Goal: Information Seeking & Learning: Check status

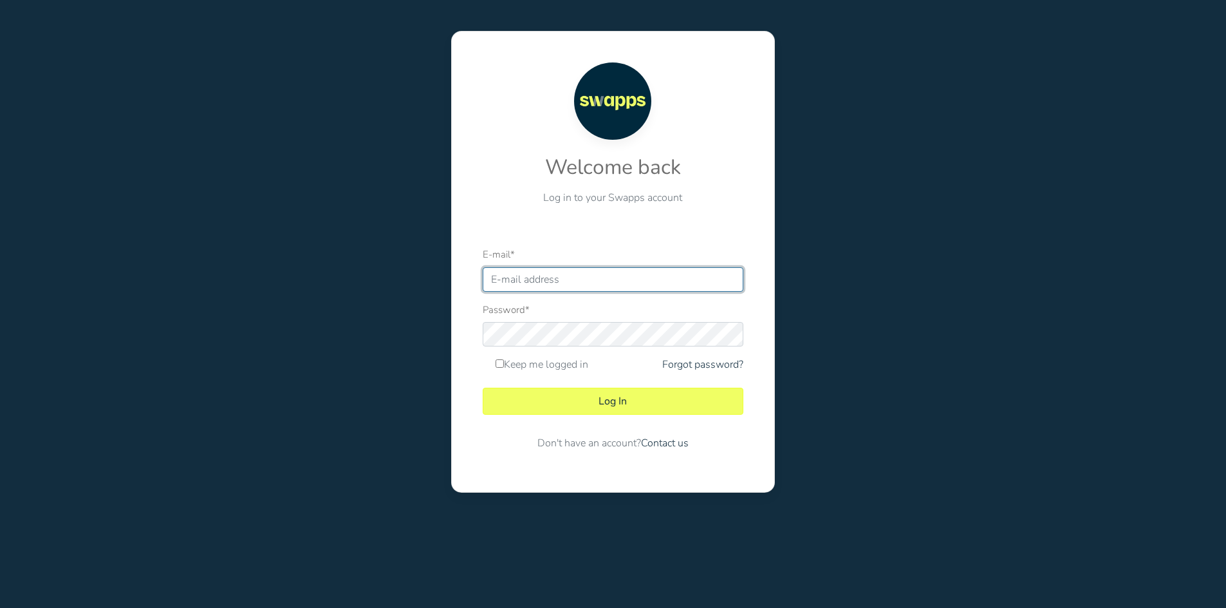
click at [534, 279] on input "E-mail *" at bounding box center [613, 279] width 261 height 24
type input "[EMAIL_ADDRESS][DOMAIN_NAME]"
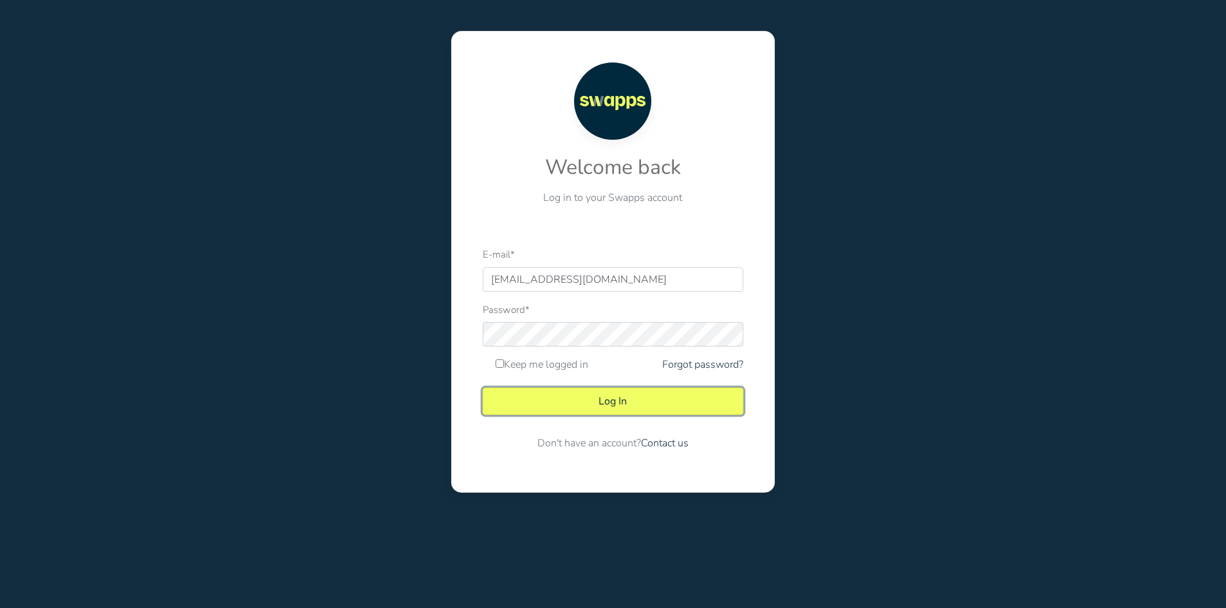
click at [639, 409] on button "Log In" at bounding box center [613, 400] width 261 height 27
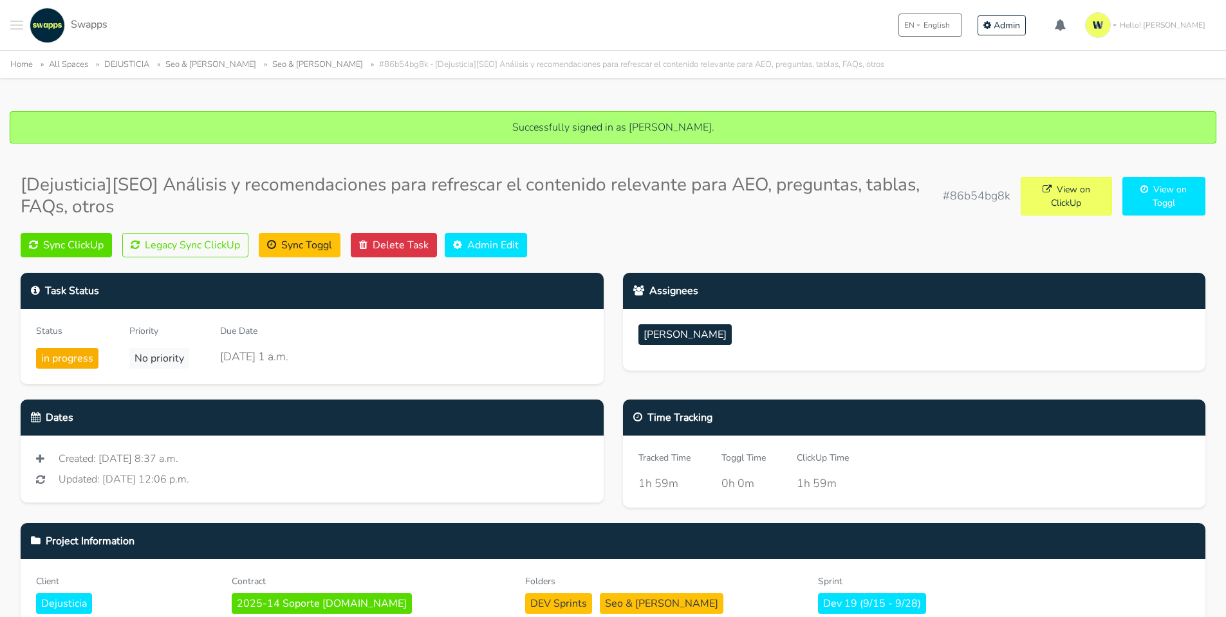
click at [606, 252] on div "Sync ClickUp Legacy Sync ClickUp Sync Toggl Delete Task Admin Edit" at bounding box center [613, 245] width 1185 height 24
click at [16, 21] on span "Toggle navigation menu" at bounding box center [16, 21] width 13 height 1
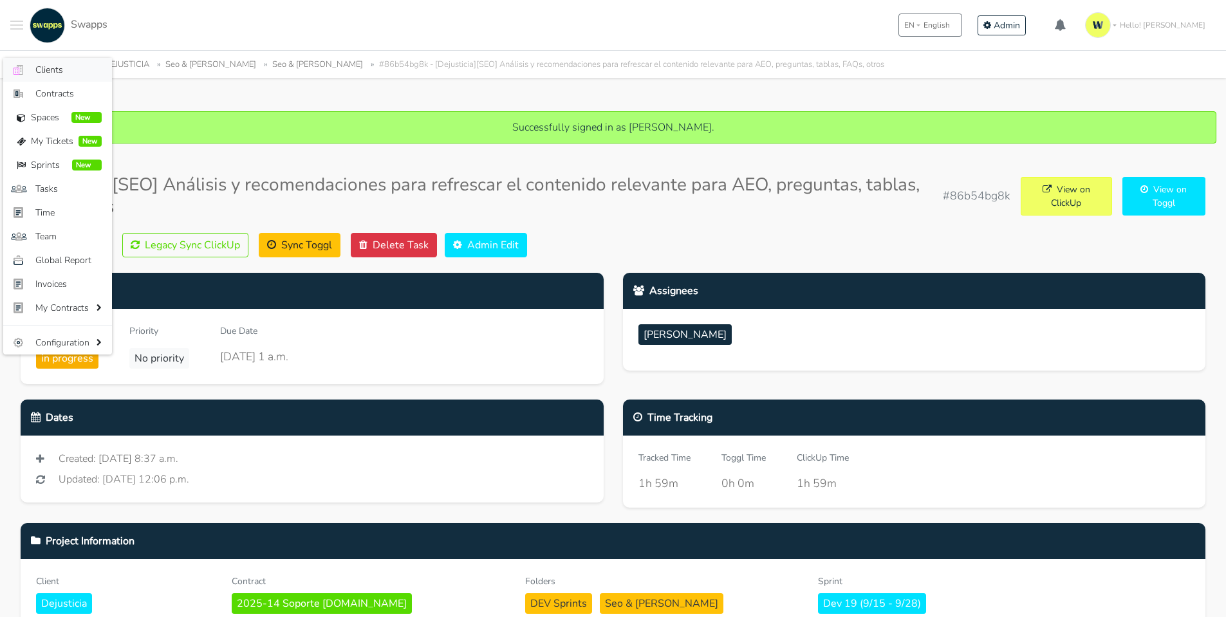
click at [39, 66] on span "Clients" at bounding box center [68, 70] width 66 height 14
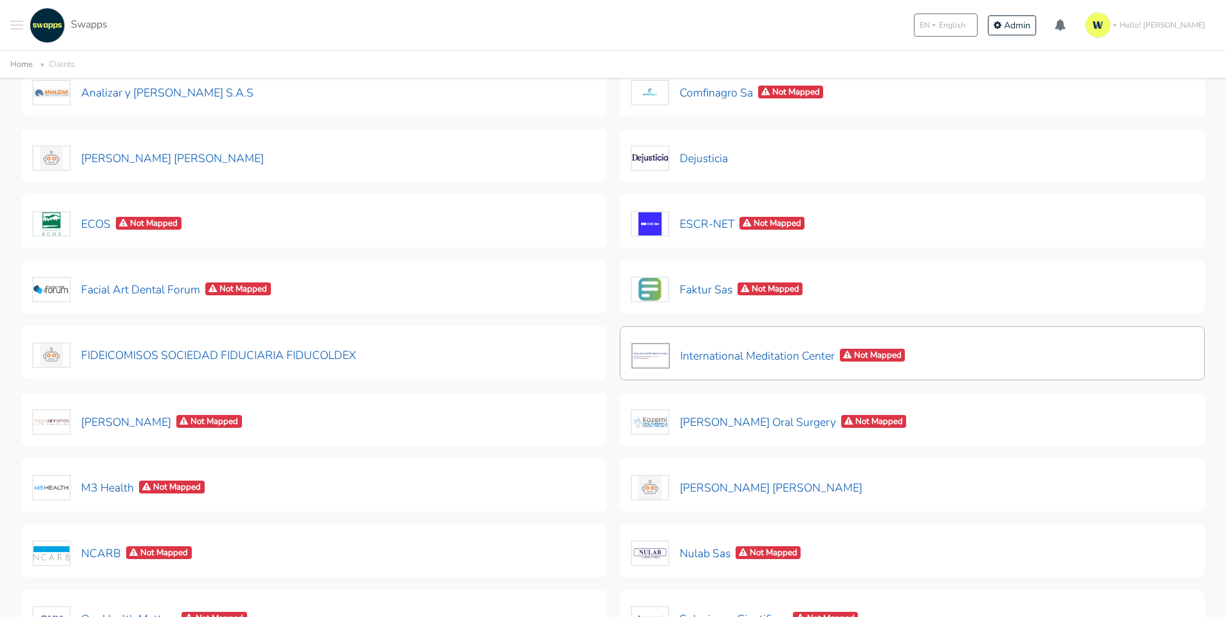
scroll to position [64, 0]
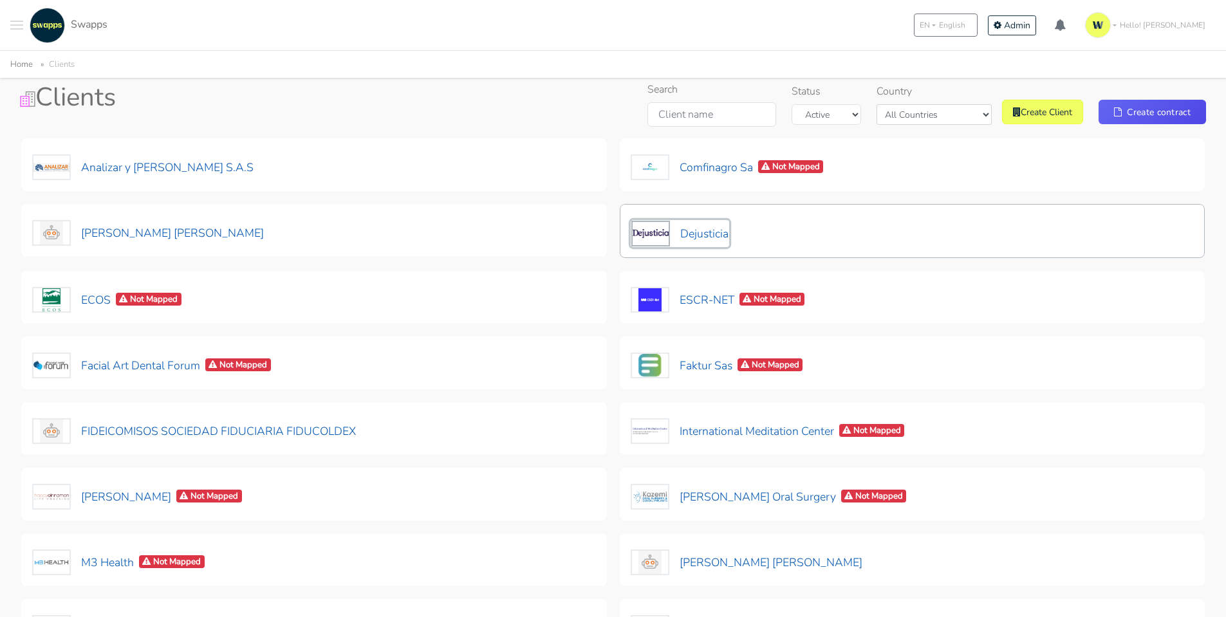
click at [693, 230] on button "Dejusticia" at bounding box center [680, 233] width 98 height 27
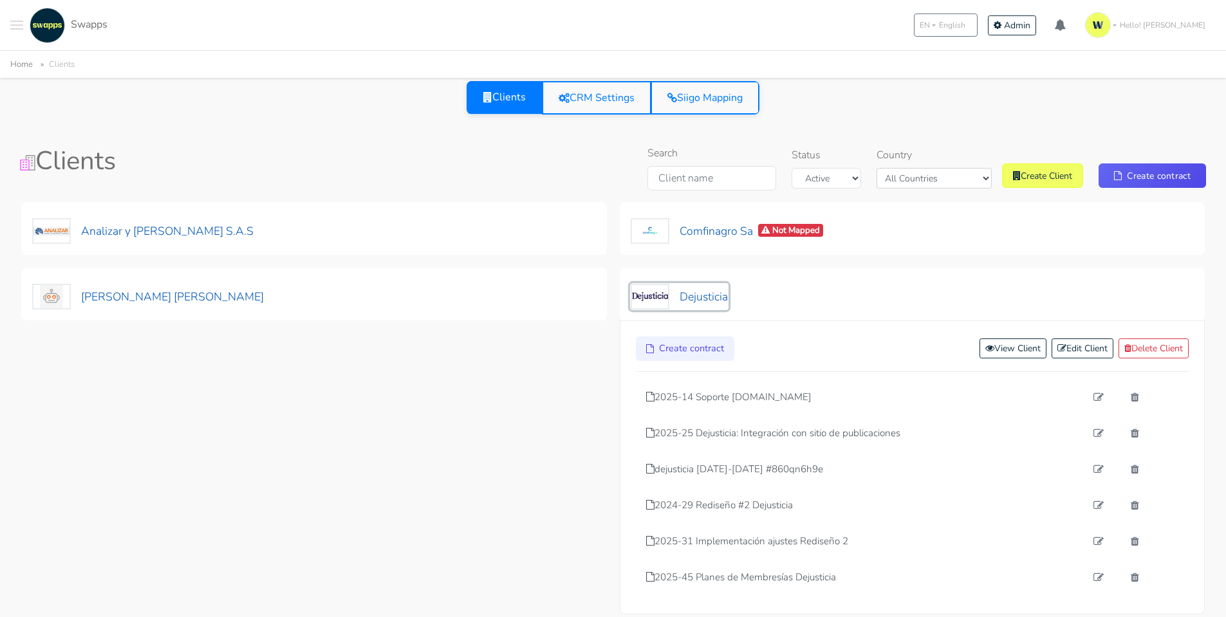
scroll to position [0, 0]
click at [999, 344] on link "View Client" at bounding box center [1013, 349] width 67 height 20
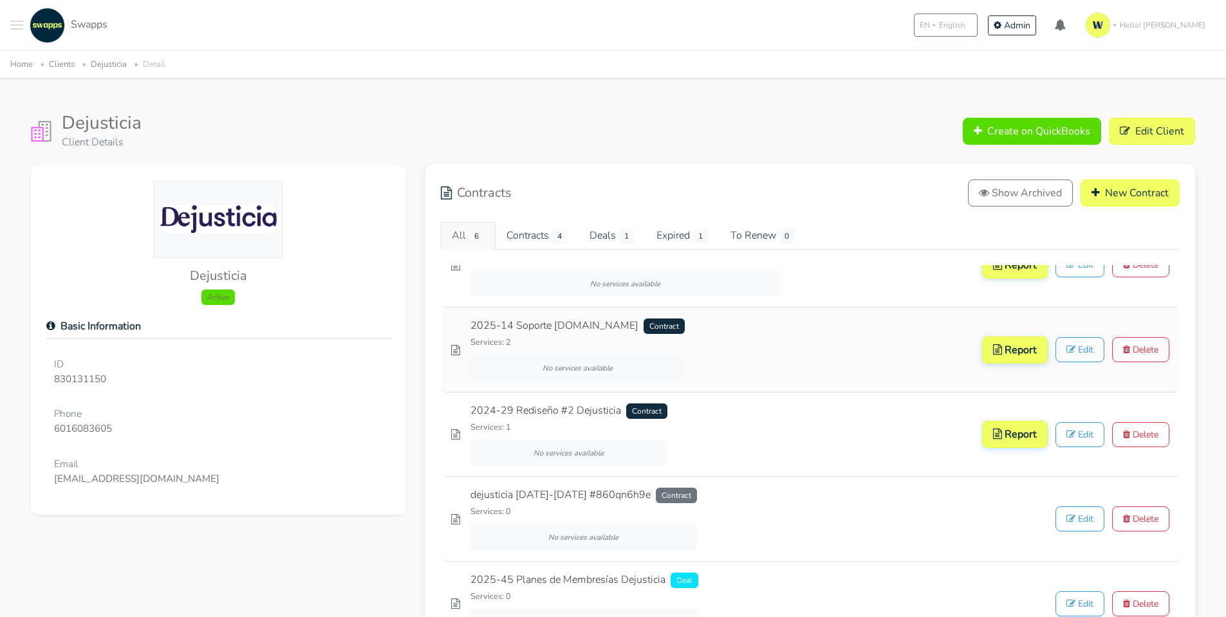
scroll to position [64, 0]
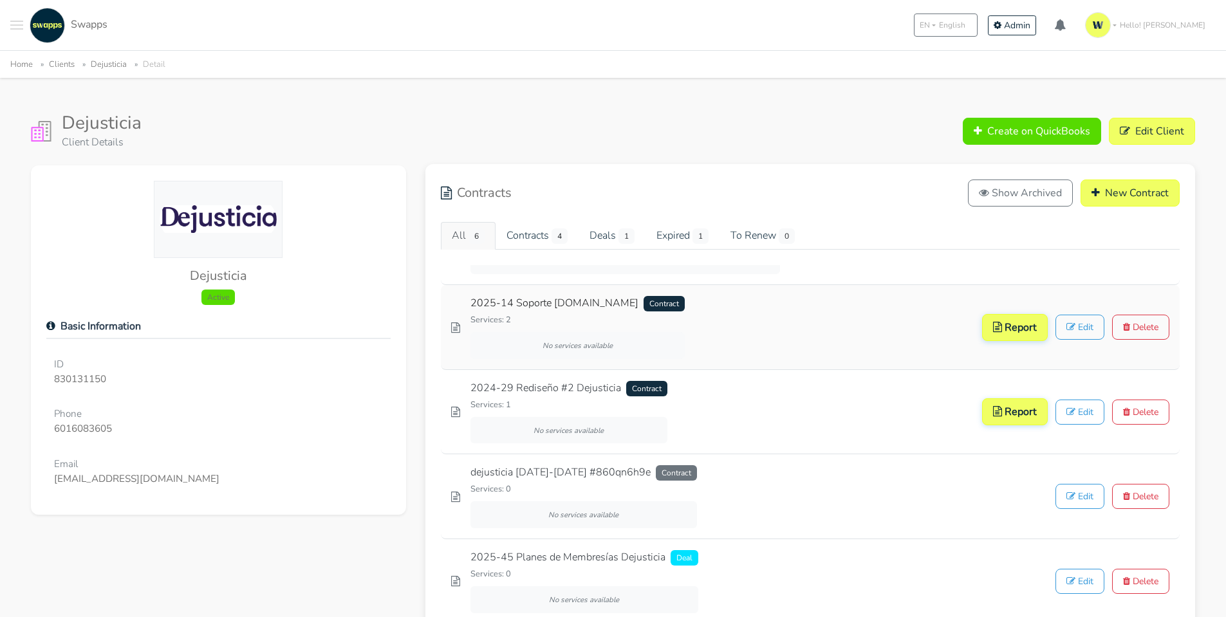
click at [585, 304] on link "2025-14 Soporte dejusticia.org Contract" at bounding box center [577, 303] width 214 height 16
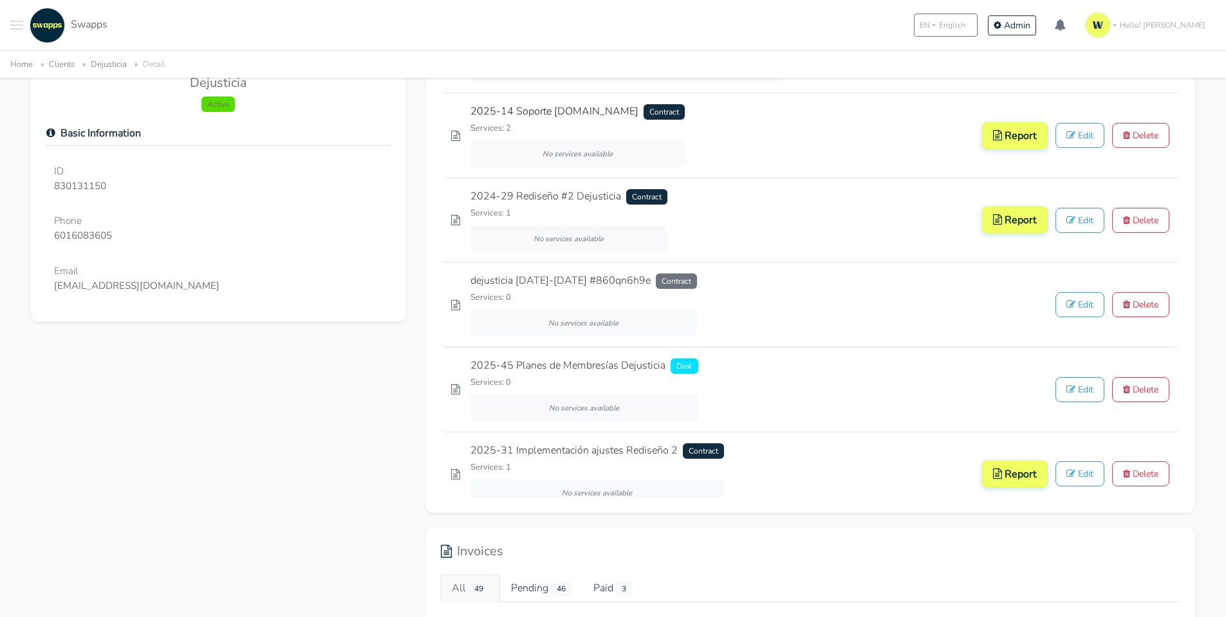
scroll to position [0, 0]
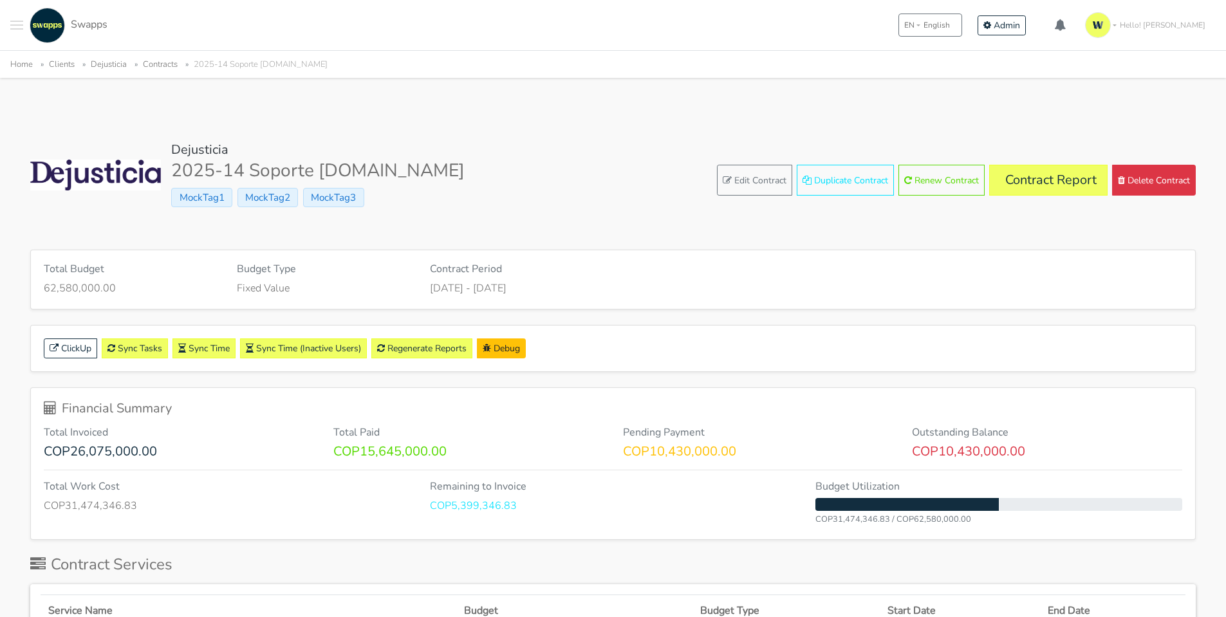
drag, startPoint x: 336, startPoint y: 454, endPoint x: 774, endPoint y: 449, distance: 438.3
click at [774, 449] on div "Total Invoiced COP26,075,000.00 Total Paid COP15,645,000.00 Pending Payment COP…" at bounding box center [613, 443] width 1158 height 33
click at [774, 449] on p "COP10,430,000.00" at bounding box center [758, 451] width 270 height 15
drag, startPoint x: 1068, startPoint y: 451, endPoint x: 407, endPoint y: 414, distance: 662.0
click at [407, 414] on div "Financial Summary Total Invoiced COP26,075,000.00 Total Paid COP15,645,000.00 P…" at bounding box center [613, 463] width 1164 height 151
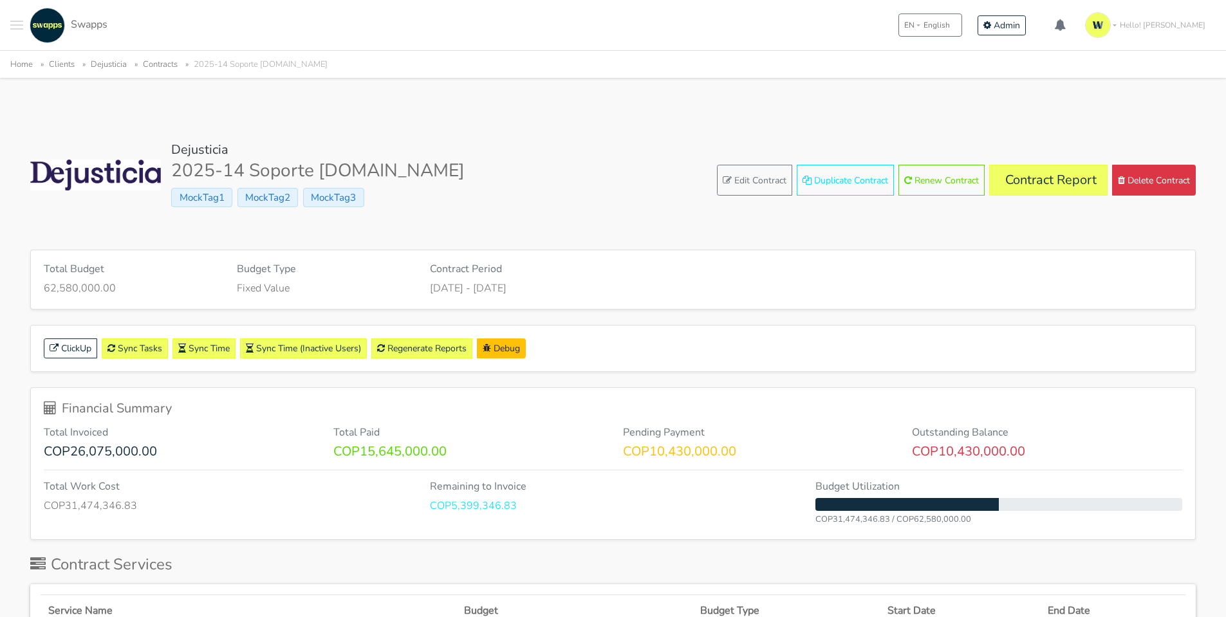
click at [404, 427] on h6 "Total Paid" at bounding box center [468, 433] width 270 height 12
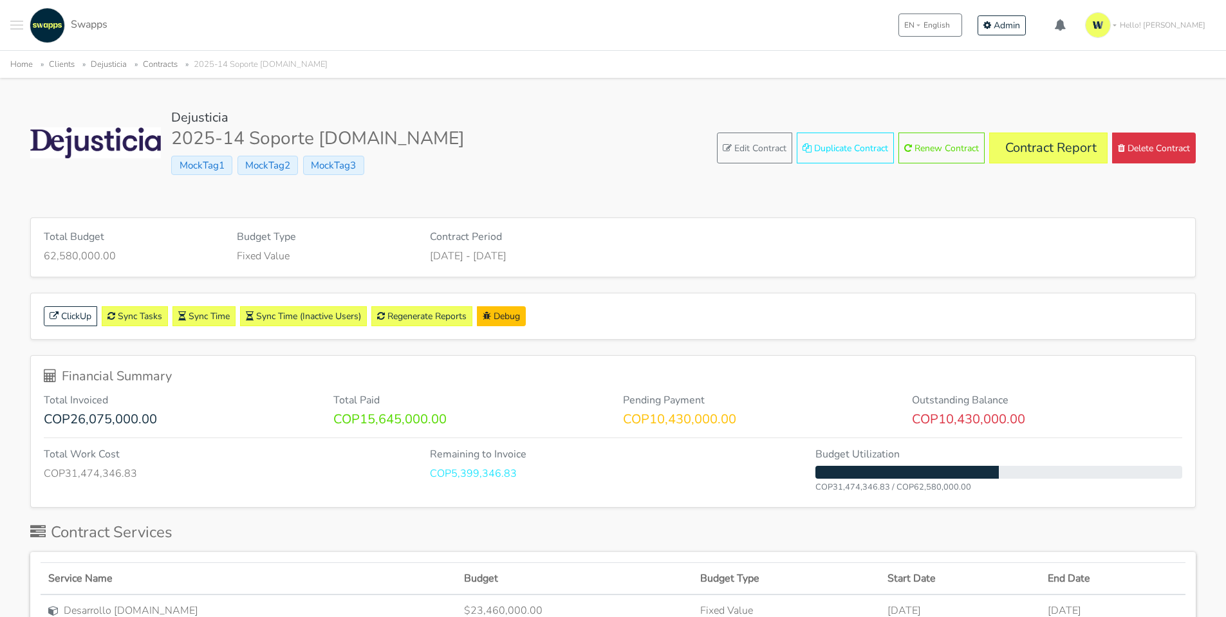
scroll to position [64, 0]
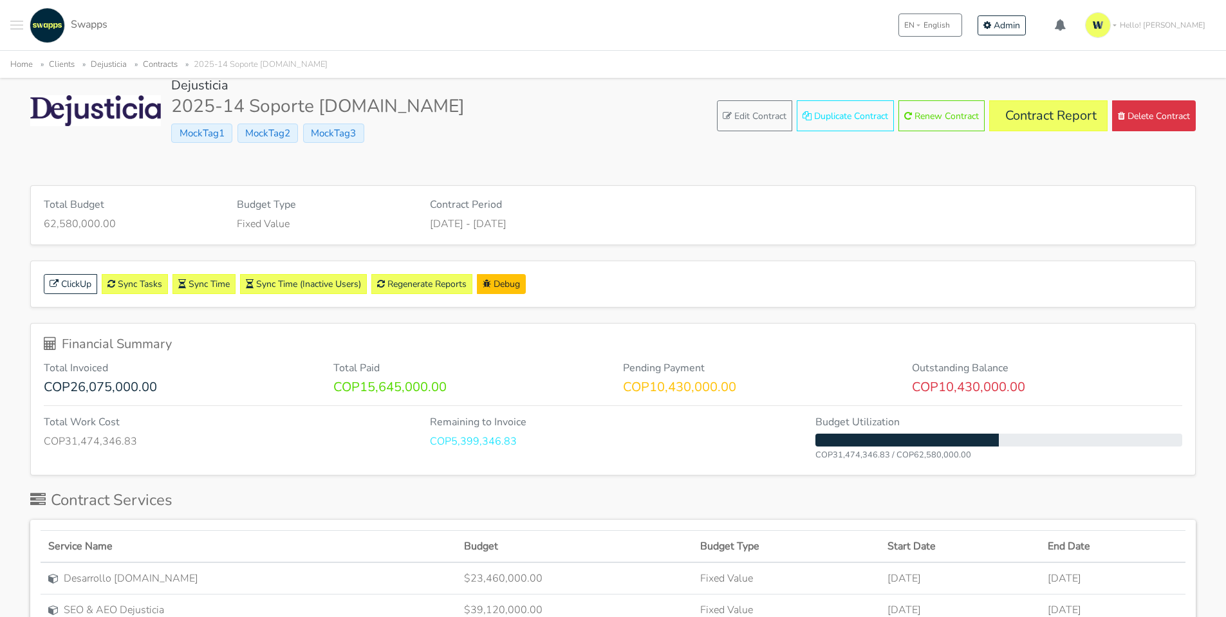
drag, startPoint x: 530, startPoint y: 440, endPoint x: 384, endPoint y: 443, distance: 146.1
click at [384, 443] on div "Total Work Cost COP31,474,346.83 Remaining to Invoice COP5,399,346.83 Budget Ut…" at bounding box center [613, 439] width 1158 height 46
click at [342, 449] on p "COP31,474,346.83" at bounding box center [227, 441] width 367 height 15
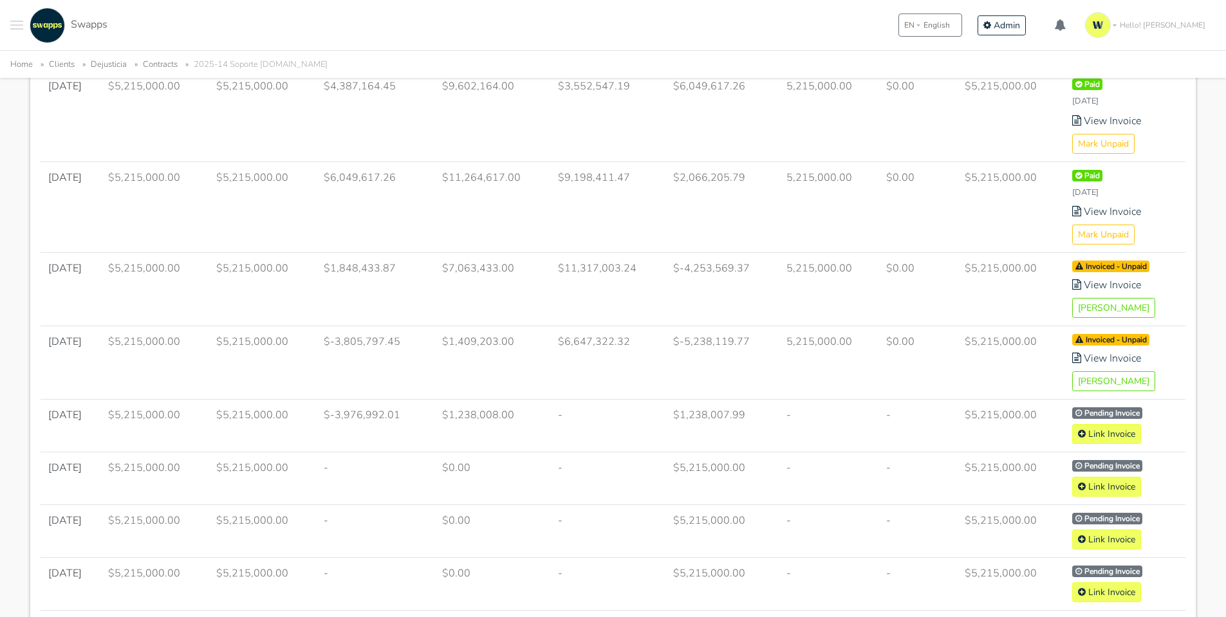
scroll to position [807, 0]
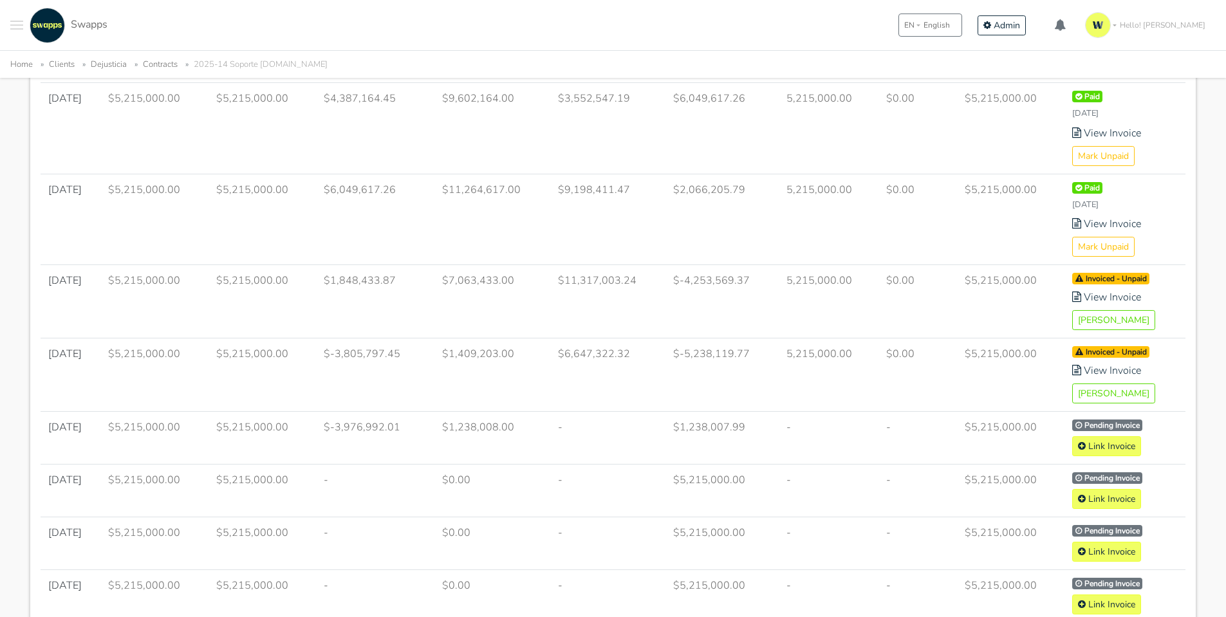
drag, startPoint x: 989, startPoint y: 426, endPoint x: 933, endPoint y: 426, distance: 55.4
click at [933, 426] on tr "Oct 2025 $5,215,000.00 $5,215,000.00 $-3,976,992.01 $1,238,008.00 - $1,238,007.…" at bounding box center [613, 437] width 1145 height 53
click at [924, 427] on td "-" at bounding box center [918, 437] width 79 height 53
drag, startPoint x: 742, startPoint y: 432, endPoint x: 94, endPoint y: 416, distance: 648.3
click at [94, 416] on tr "Oct 2025 $5,215,000.00 $5,215,000.00 $-3,976,992.01 $1,238,008.00 - $1,238,007.…" at bounding box center [613, 437] width 1145 height 53
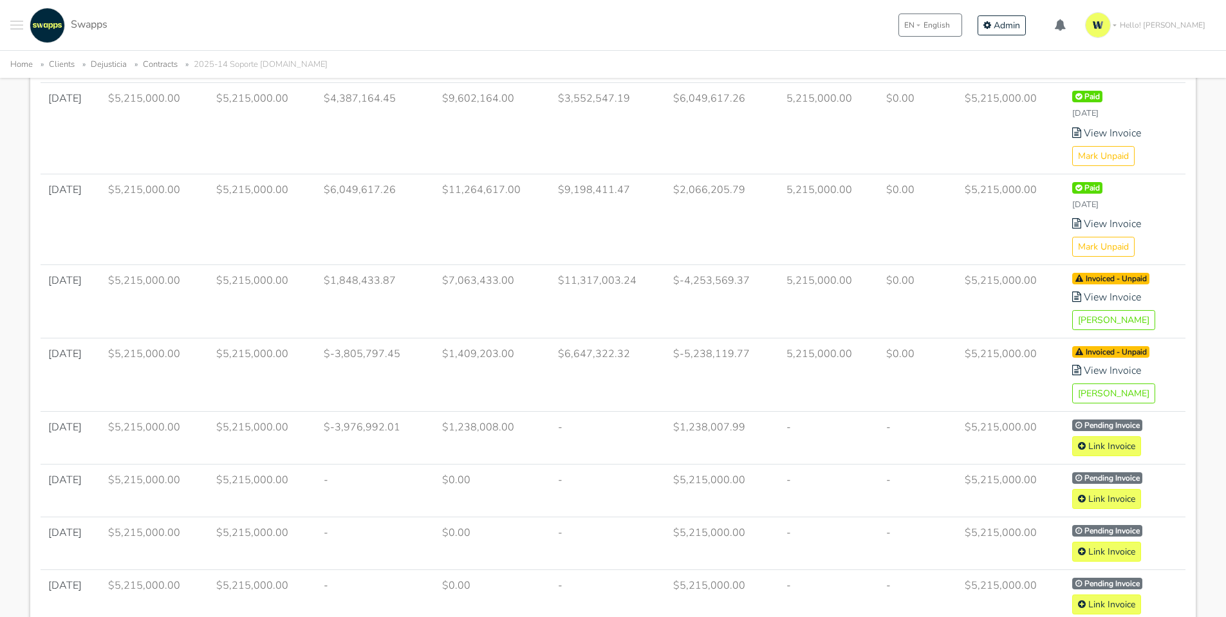
click at [226, 450] on td "$5,215,000.00" at bounding box center [262, 437] width 107 height 53
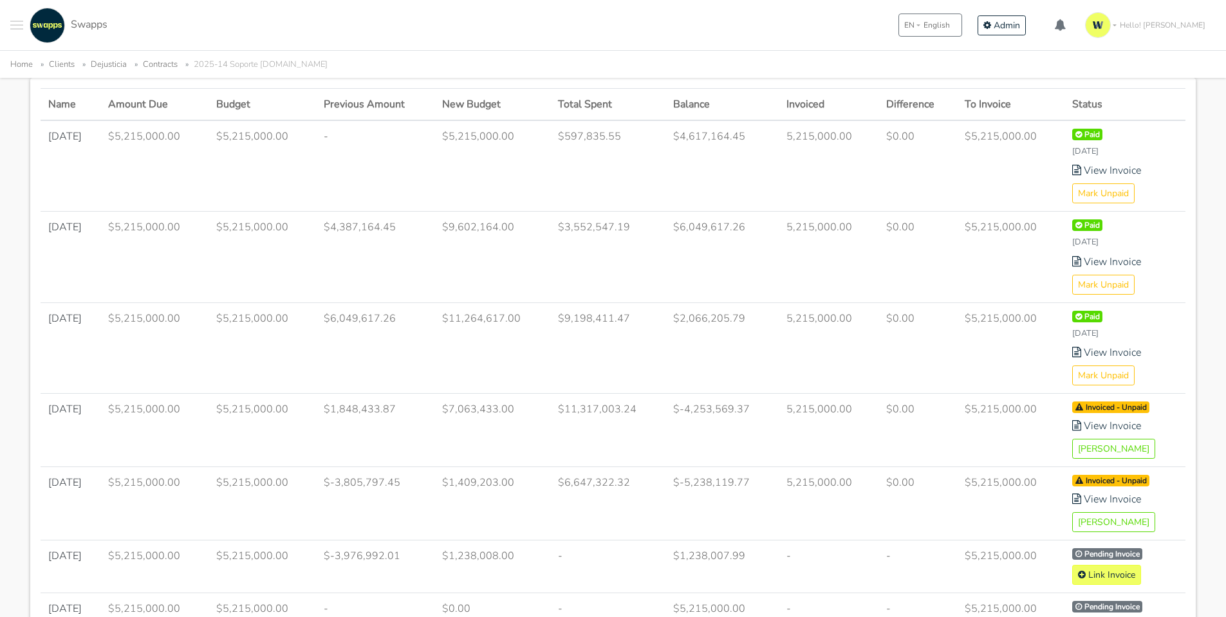
drag, startPoint x: 454, startPoint y: 470, endPoint x: 961, endPoint y: 481, distance: 506.6
click at [961, 481] on tr "Sep 2025 $5,215,000.00 $5,215,000.00 $-3,805,797.45 $1,409,203.00 $6,647,322.32" at bounding box center [613, 503] width 1145 height 73
click at [823, 505] on td "5,215,000.00" at bounding box center [829, 503] width 100 height 73
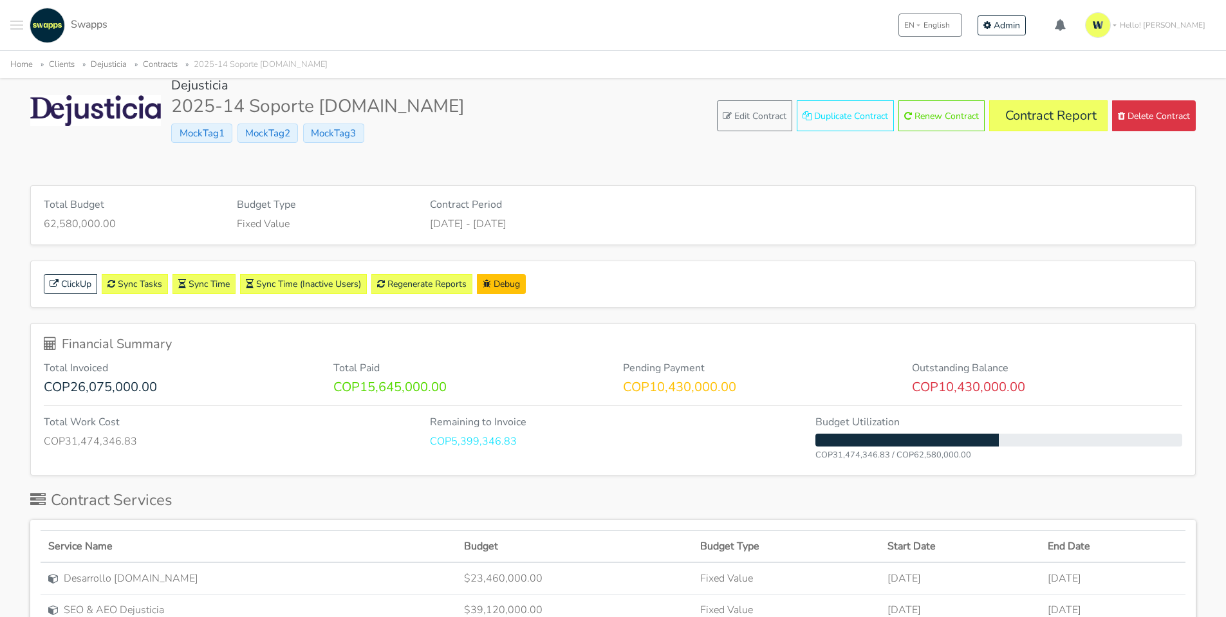
scroll to position [0, 0]
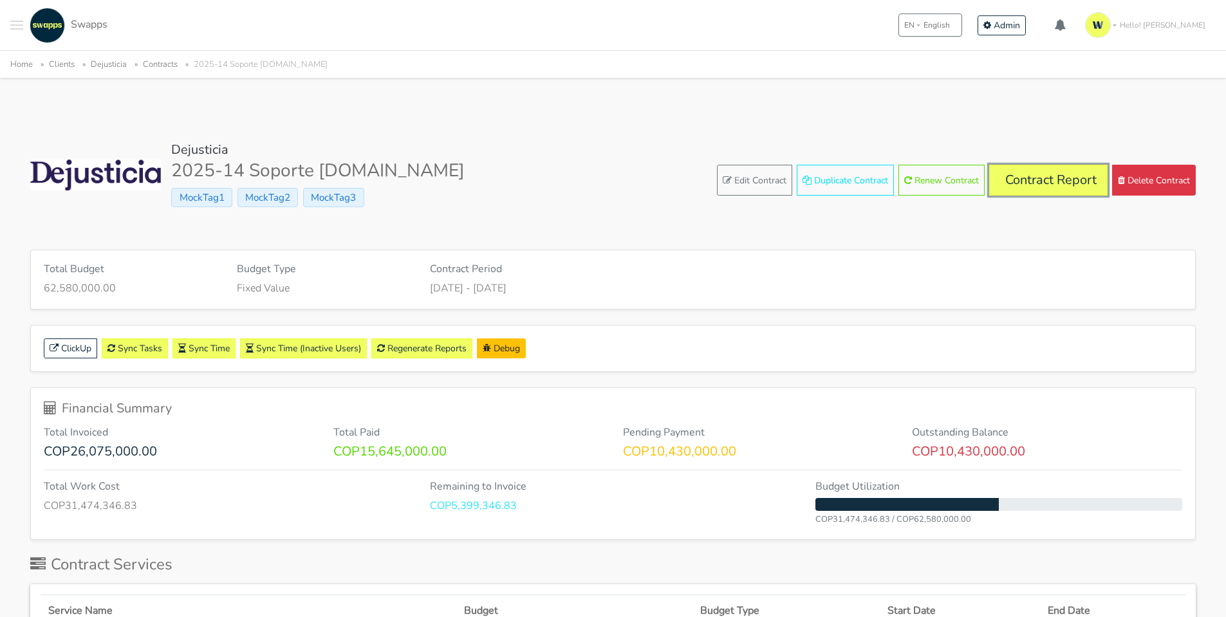
drag, startPoint x: 1048, startPoint y: 180, endPoint x: 1045, endPoint y: 186, distance: 6.6
click at [1048, 180] on link "Contract Report" at bounding box center [1048, 180] width 118 height 31
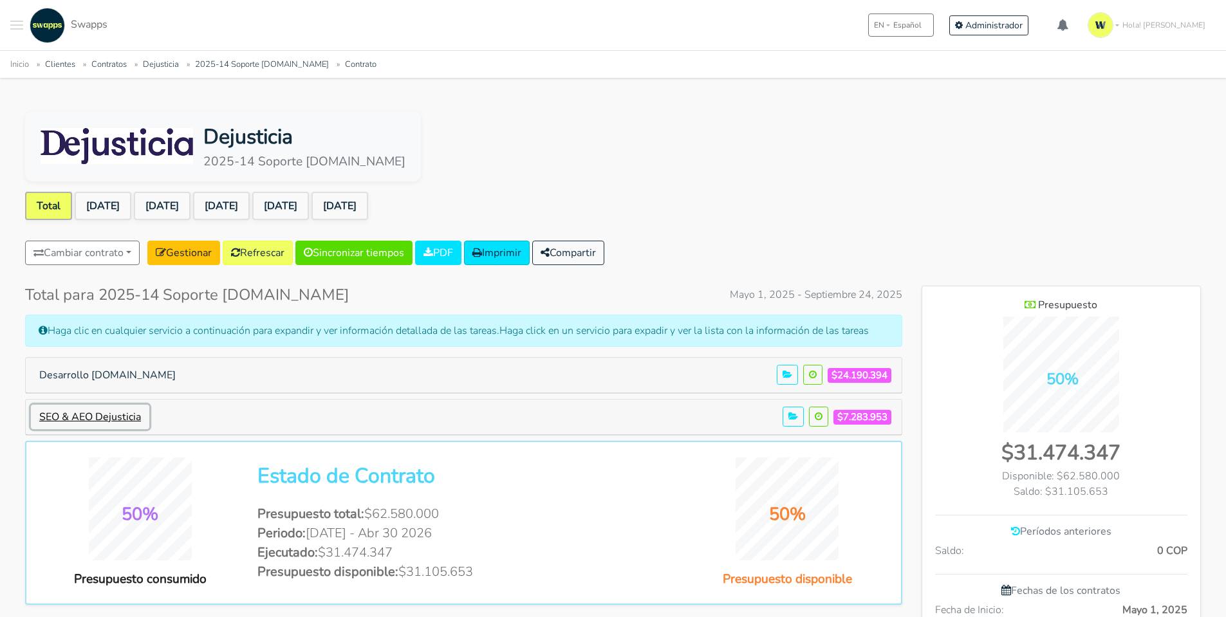
click at [106, 418] on button "SEO & AEO Dejusticia" at bounding box center [90, 417] width 118 height 24
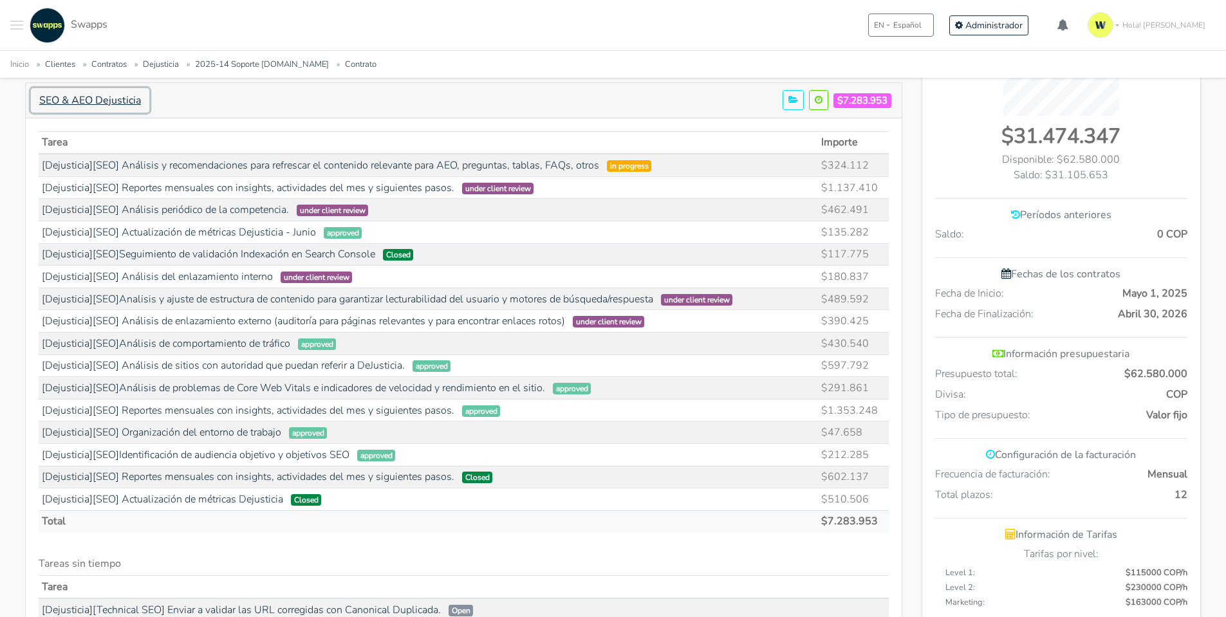
scroll to position [322, 0]
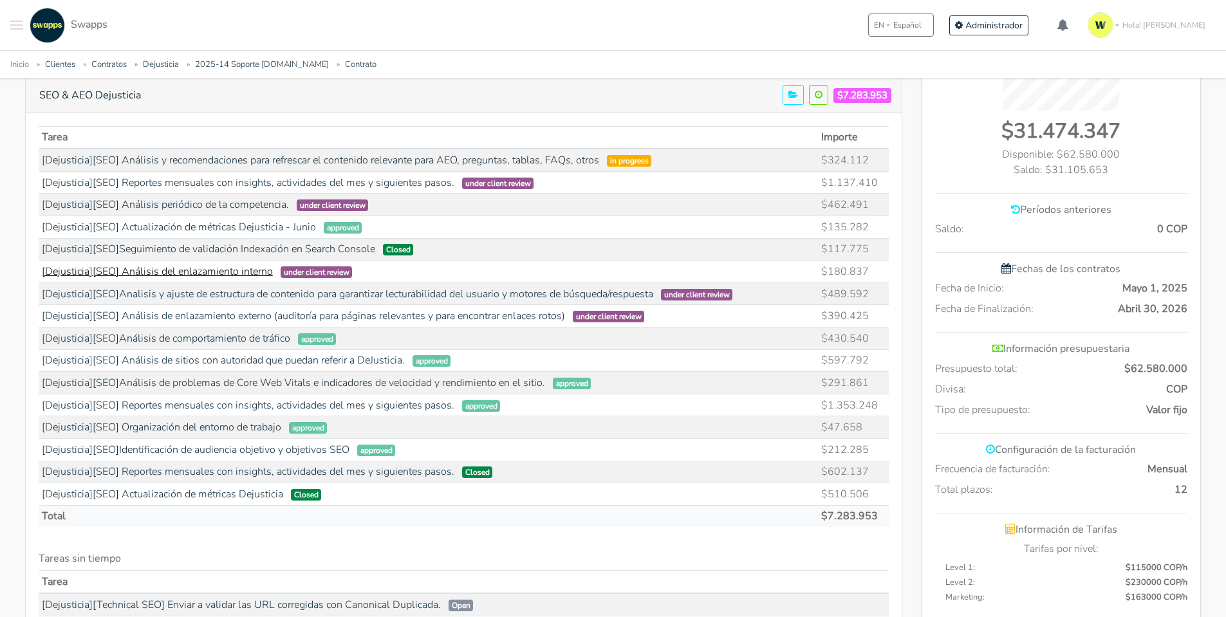
click at [178, 272] on link "[Dejusticia][SEO] Análisis del enlazamiento interno" at bounding box center [157, 272] width 231 height 14
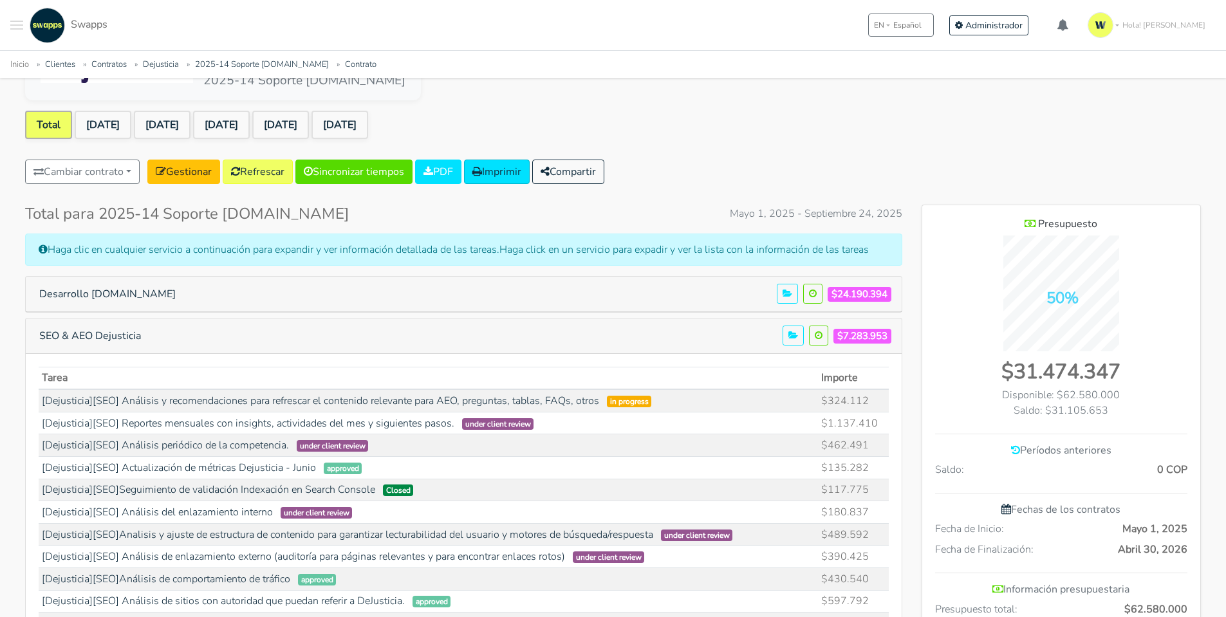
scroll to position [0, 0]
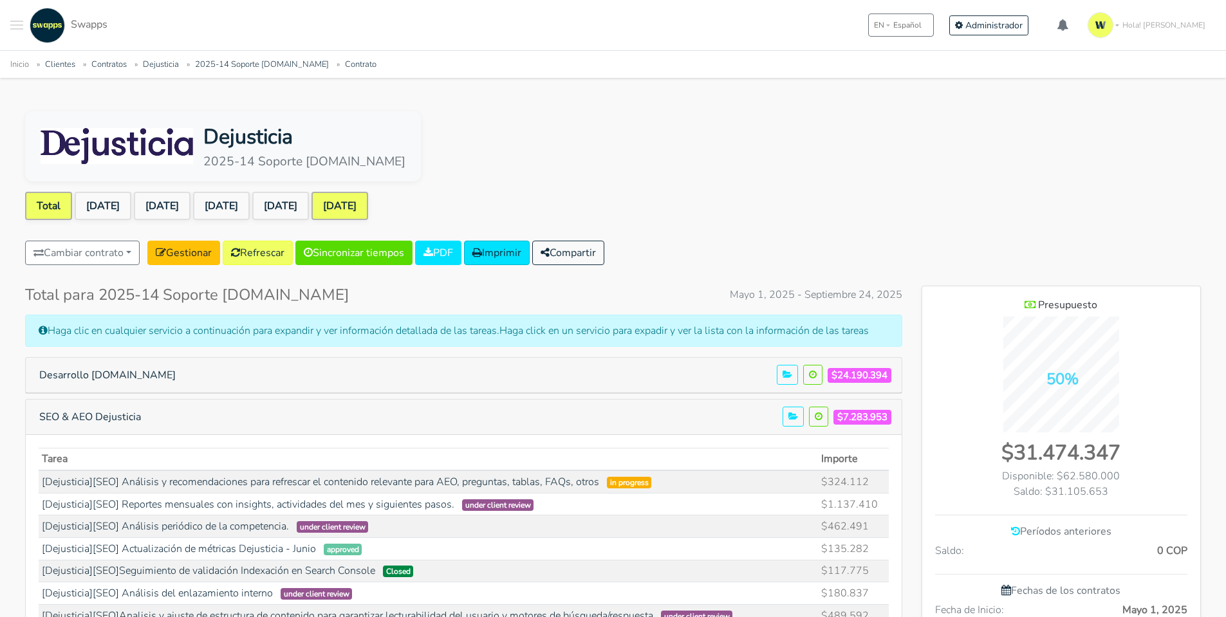
click at [366, 214] on link "[DATE]" at bounding box center [340, 206] width 57 height 28
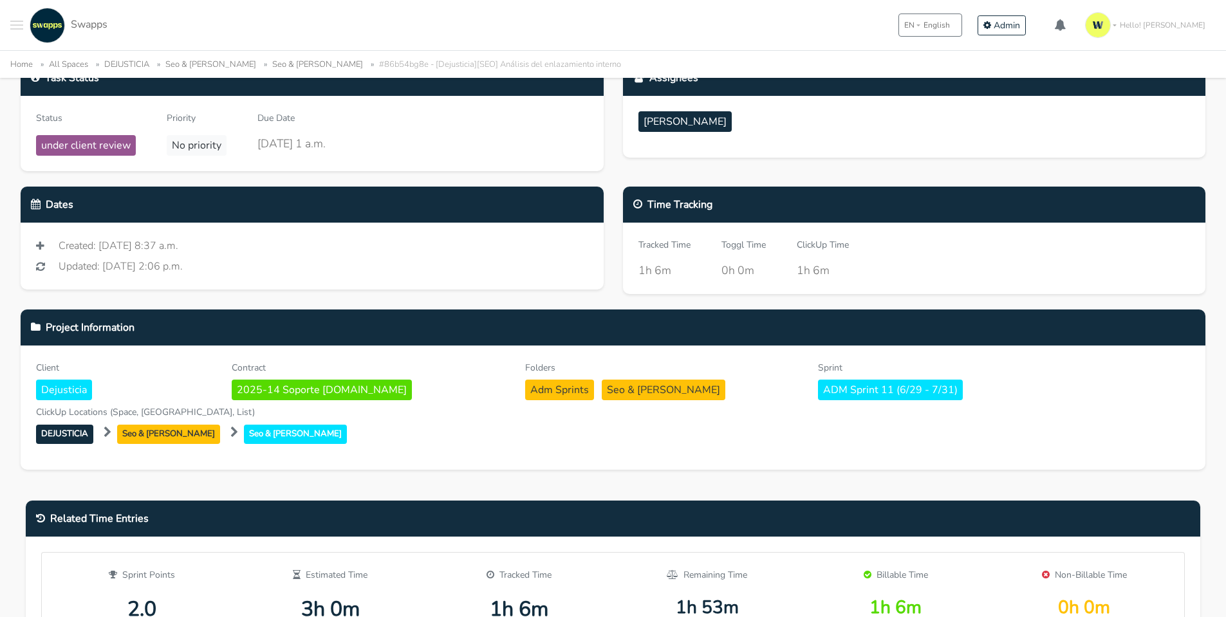
scroll to position [64, 0]
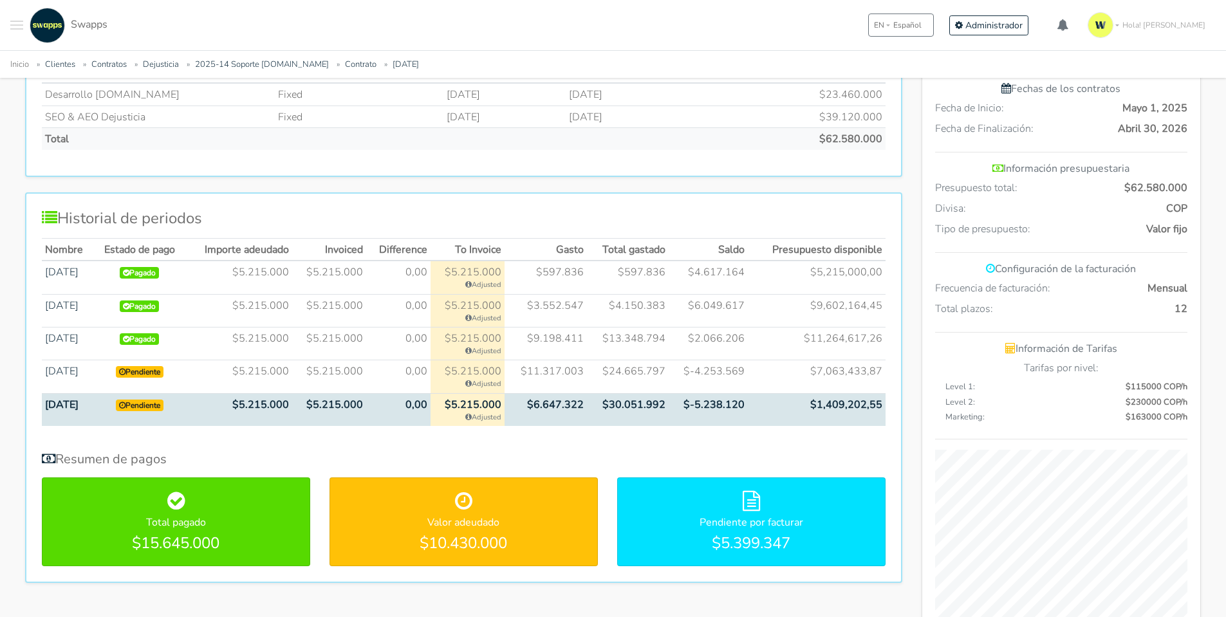
scroll to position [579, 0]
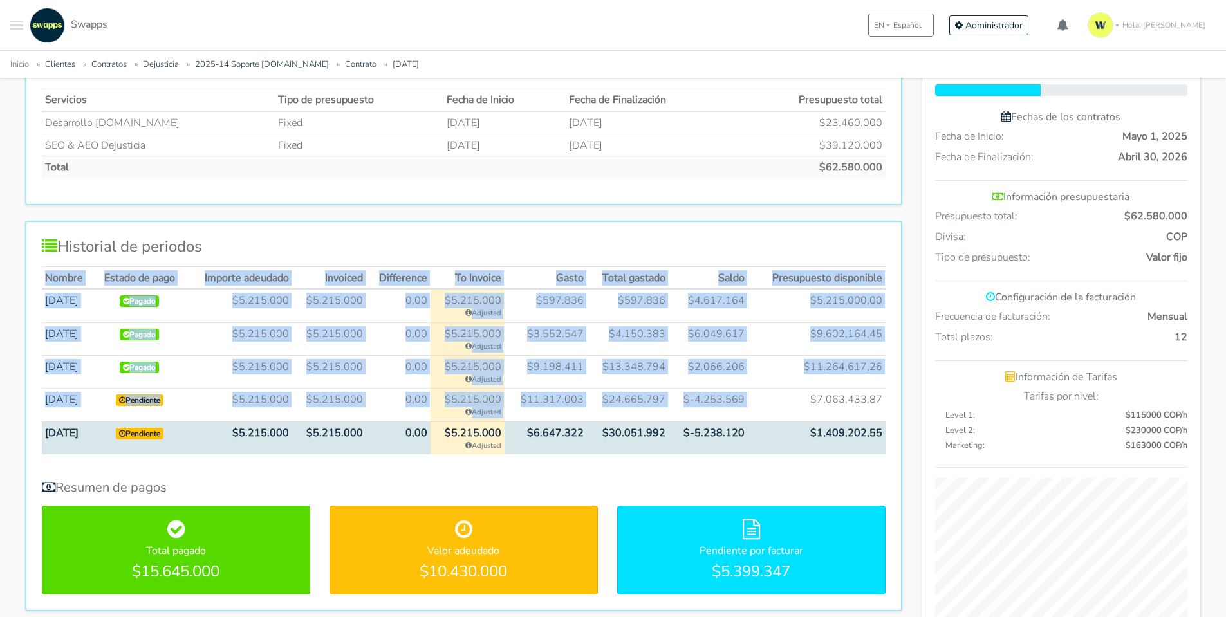
drag, startPoint x: 808, startPoint y: 396, endPoint x: 888, endPoint y: 399, distance: 79.9
click at [888, 399] on div "Historial de periodos Nombre Estado de pago Importe adeudado Invoiced Differenc…" at bounding box center [463, 416] width 877 height 391
drag, startPoint x: 613, startPoint y: 436, endPoint x: 895, endPoint y: 440, distance: 281.3
click at [895, 440] on div "Historial de periodos Nombre Estado de pago Importe adeudado Invoiced Differenc…" at bounding box center [463, 416] width 877 height 391
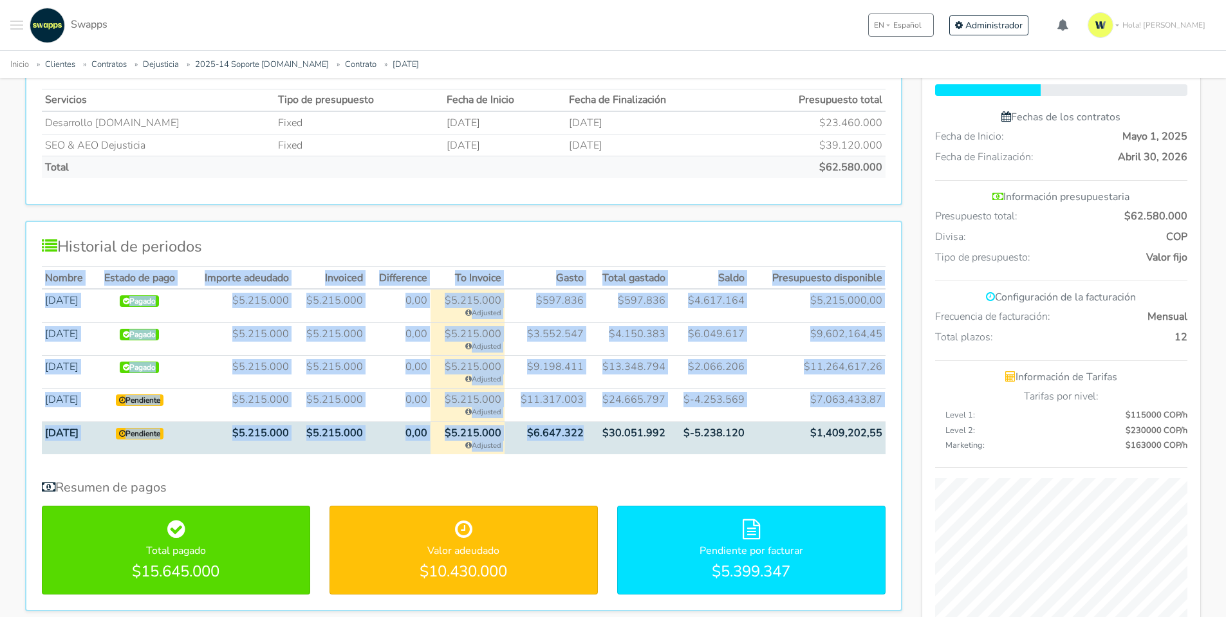
click at [869, 440] on td "$1,409,202,55" at bounding box center [817, 438] width 138 height 33
drag, startPoint x: 687, startPoint y: 434, endPoint x: 888, endPoint y: 441, distance: 200.9
click at [888, 441] on div "Historial de periodos Nombre Estado de pago Importe adeudado Invoiced Differenc…" at bounding box center [463, 416] width 877 height 391
click at [848, 448] on td "$1,409,202,55" at bounding box center [817, 438] width 138 height 33
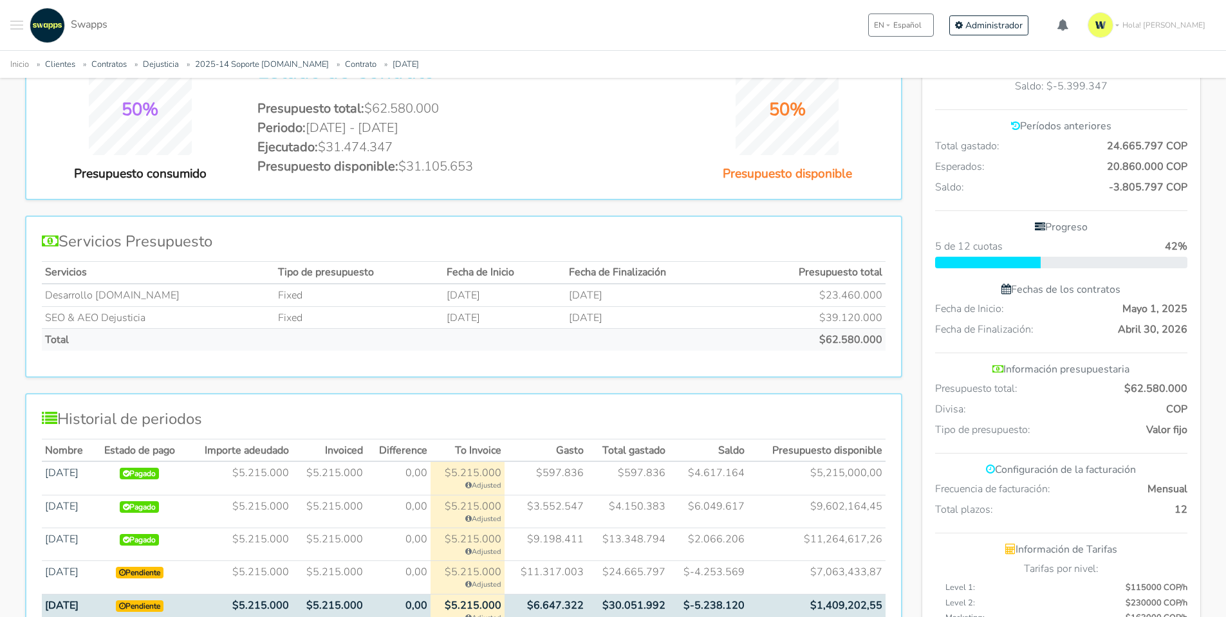
scroll to position [21, 0]
